Goal: Navigation & Orientation: Find specific page/section

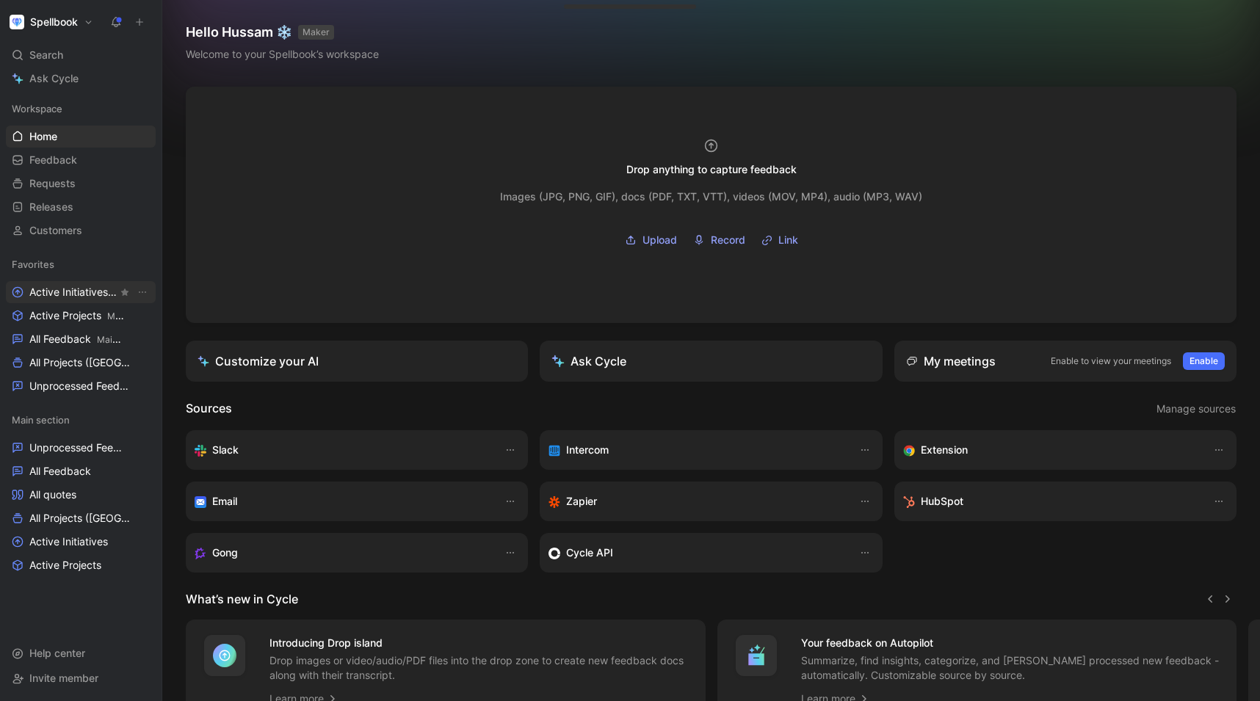
click at [85, 297] on span "Active Initiatives Main section" at bounding box center [73, 292] width 88 height 15
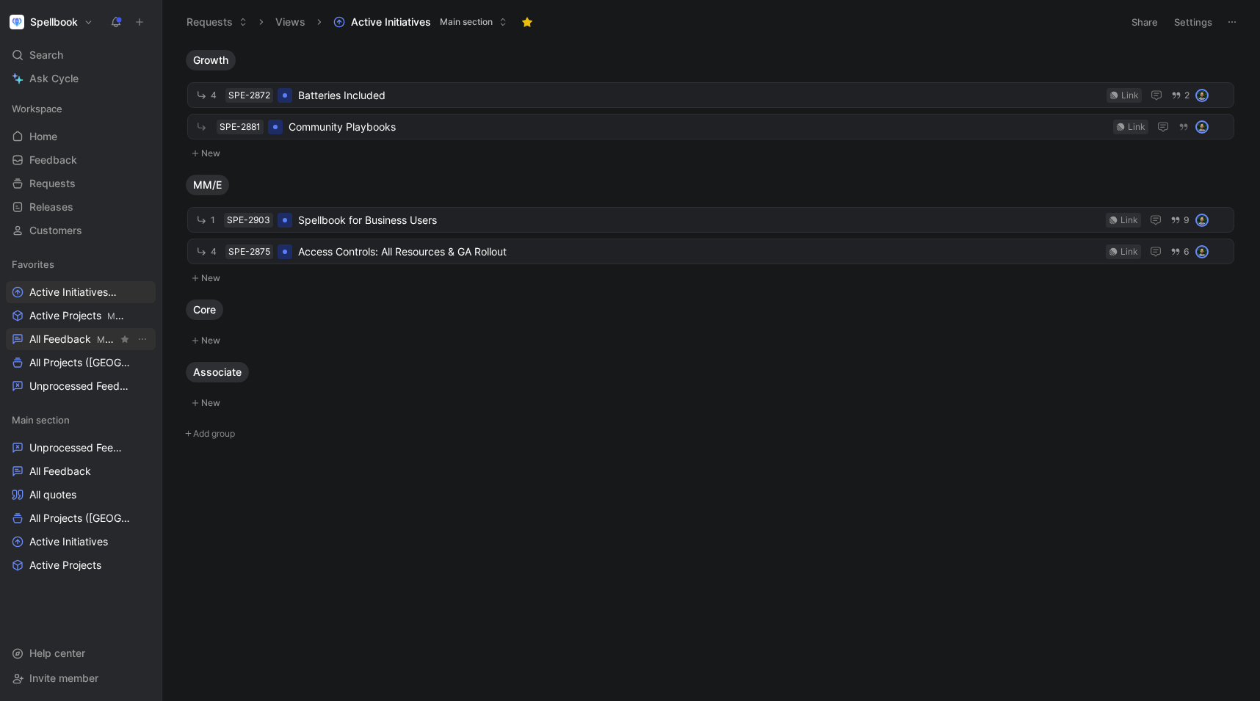
click at [60, 338] on span "All Feedback Main section" at bounding box center [73, 339] width 88 height 15
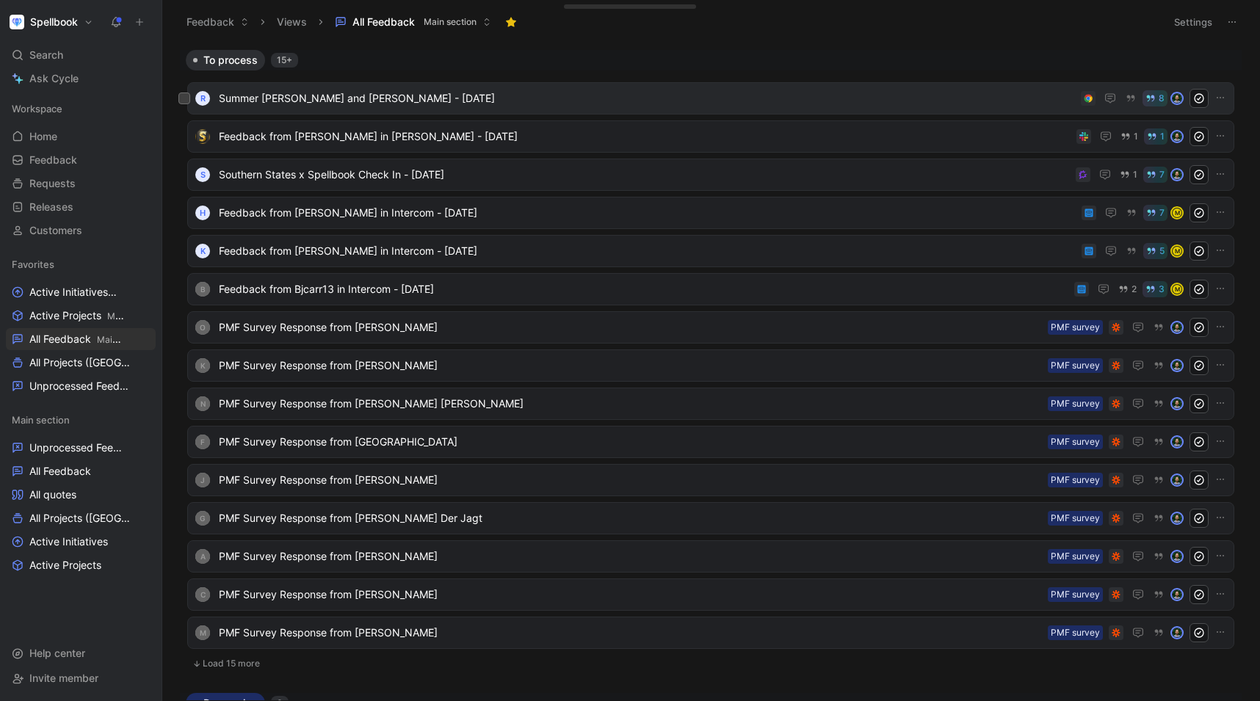
click at [509, 92] on span "Summer [PERSON_NAME] and [PERSON_NAME] - [DATE]" at bounding box center [647, 99] width 856 height 18
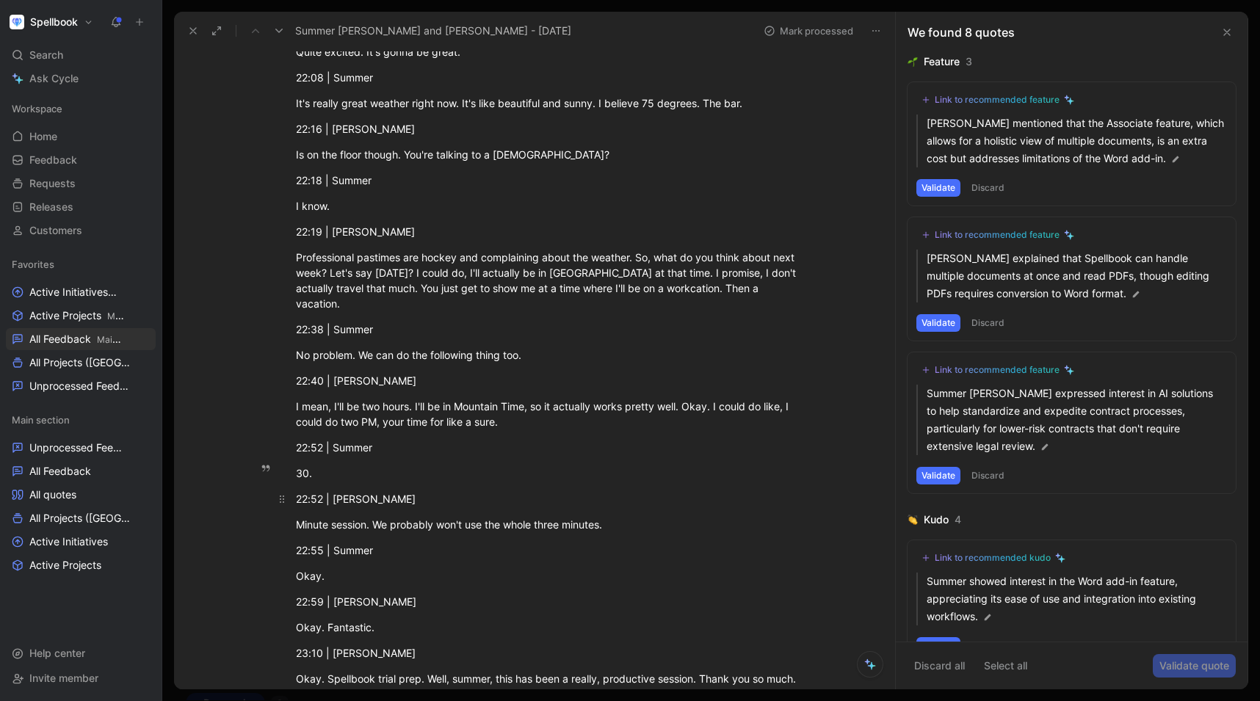
scroll to position [9169, 0]
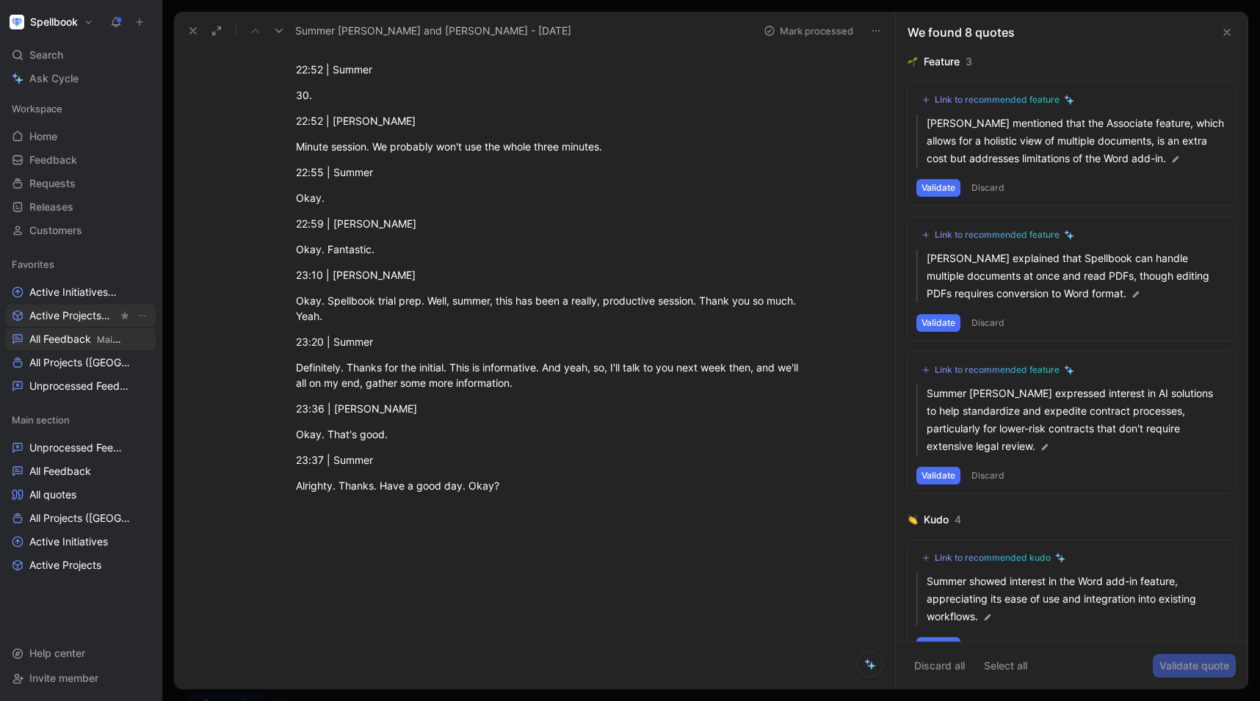
click at [78, 316] on span "Active Projects Main section" at bounding box center [73, 315] width 88 height 15
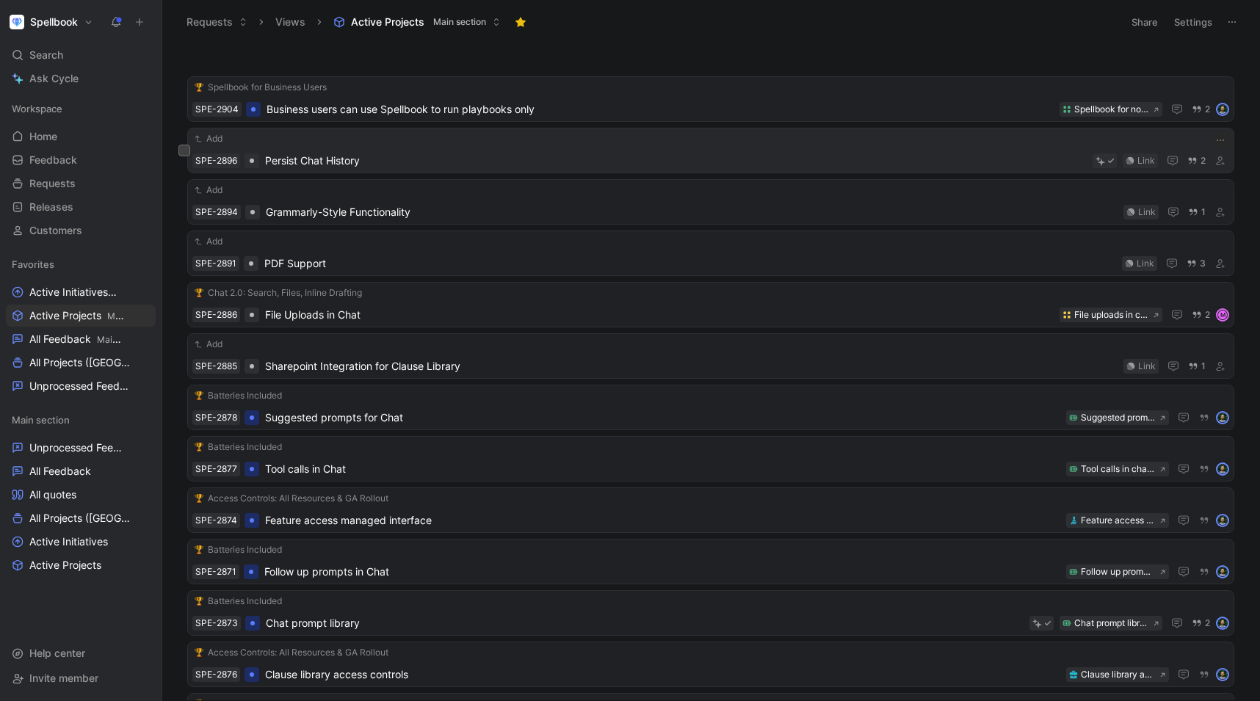
click at [457, 158] on span "Persist Chat History" at bounding box center [675, 161] width 821 height 18
